Goal: Task Accomplishment & Management: Use online tool/utility

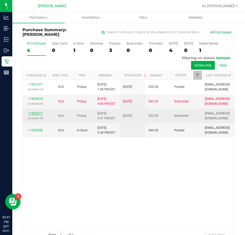
click at [34, 113] on link "11825077" at bounding box center [35, 114] width 14 height 4
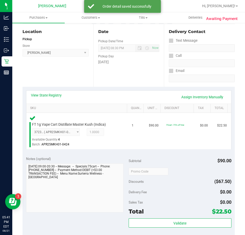
scroll to position [113, 0]
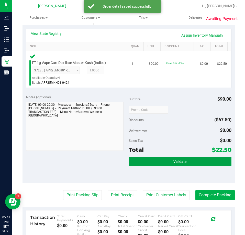
click at [191, 164] on button "Validate" at bounding box center [180, 161] width 103 height 9
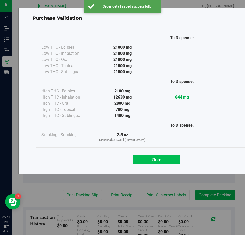
click at [162, 155] on button "Close" at bounding box center [156, 159] width 47 height 9
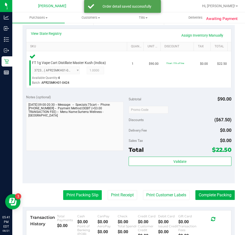
click at [89, 198] on button "Print Packing Slip" at bounding box center [82, 195] width 39 height 10
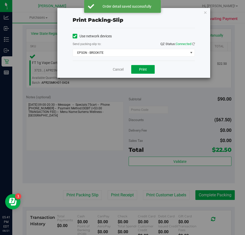
click at [146, 72] on button "Print" at bounding box center [143, 69] width 24 height 9
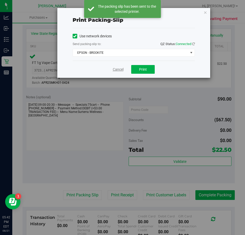
click at [117, 70] on link "Cancel" at bounding box center [118, 69] width 11 height 5
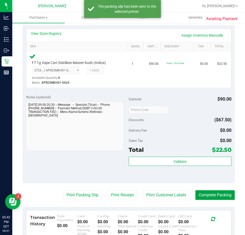
click at [207, 195] on button "Complete Packing" at bounding box center [215, 195] width 39 height 10
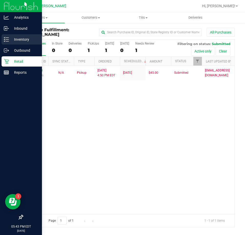
click at [7, 38] on line at bounding box center [7, 38] width 3 height 0
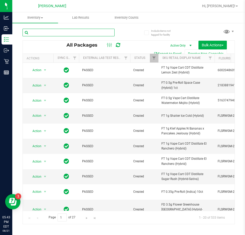
click at [69, 32] on input "text" at bounding box center [69, 33] width 92 height 8
type input "DBP"
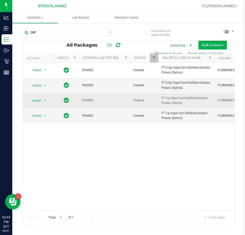
click at [38, 101] on span "Action" at bounding box center [35, 100] width 14 height 7
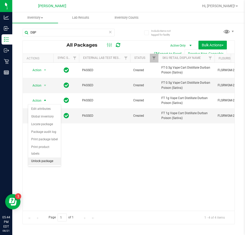
click at [44, 157] on li "Unlock package" at bounding box center [44, 161] width 33 height 8
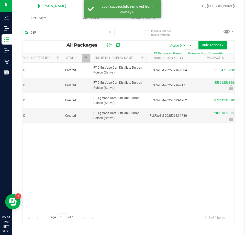
scroll to position [0, 71]
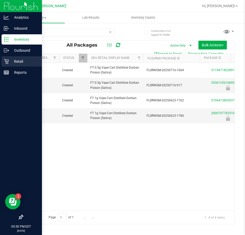
click at [9, 58] on div "Retail" at bounding box center [22, 61] width 40 height 10
